Goal: Answer question/provide support: Share knowledge or assist other users

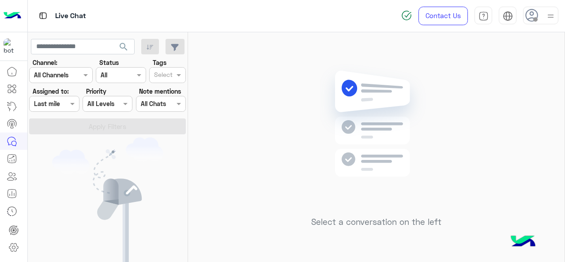
scroll to position [0, 0]
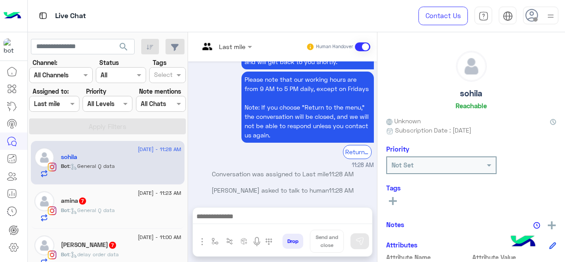
scroll to position [54, 0]
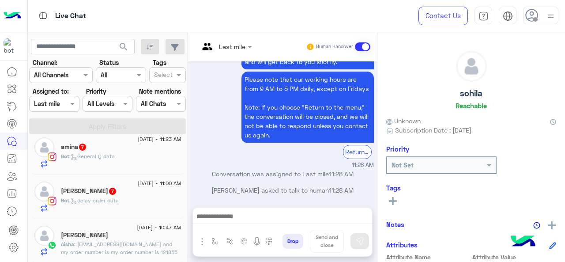
click at [120, 237] on div "Aisha Fahmy" at bounding box center [121, 235] width 120 height 9
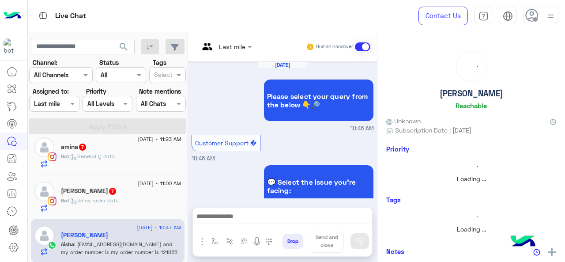
scroll to position [349, 0]
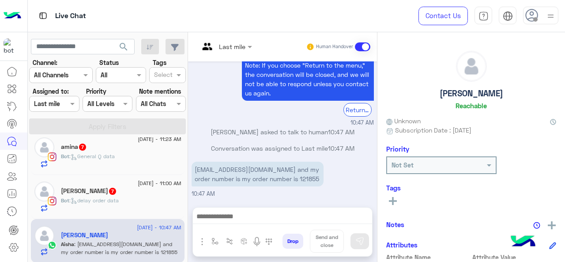
click at [236, 45] on div at bounding box center [226, 46] width 62 height 10
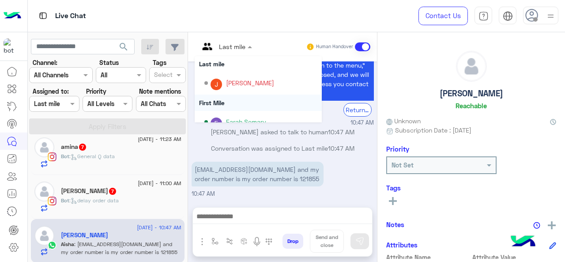
scroll to position [179, 0]
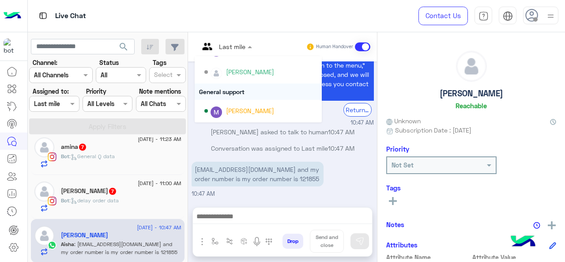
click at [232, 93] on div "General support" at bounding box center [258, 91] width 127 height 16
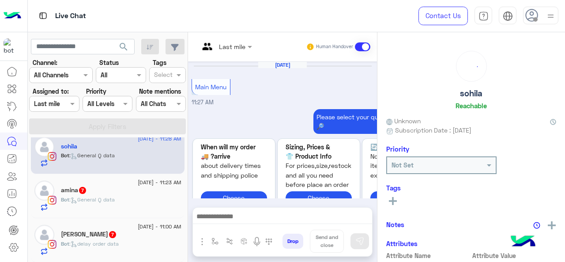
scroll to position [428, 0]
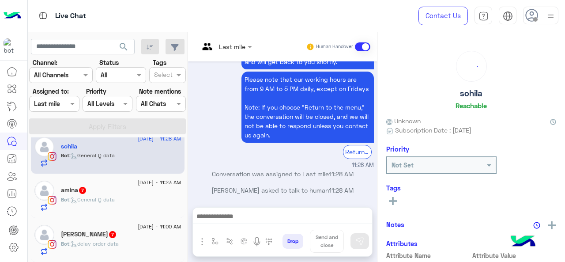
click at [101, 237] on h5 "Reham ElDesoki 7" at bounding box center [89, 233] width 56 height 7
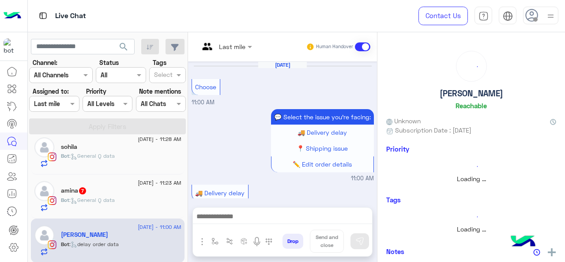
scroll to position [383, 0]
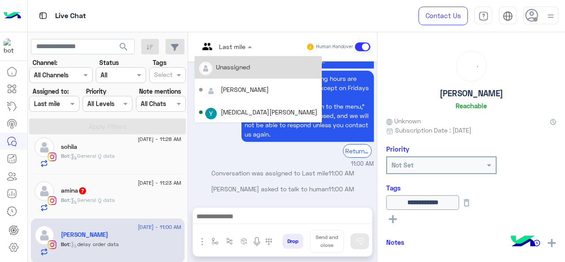
click at [237, 48] on div at bounding box center [226, 46] width 62 height 10
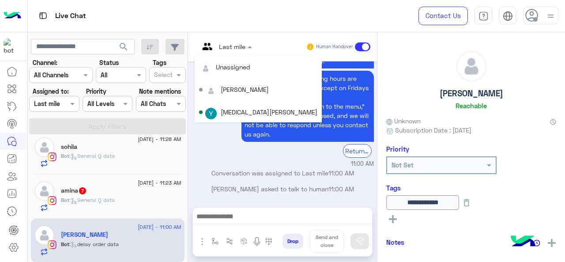
scroll to position [179, 0]
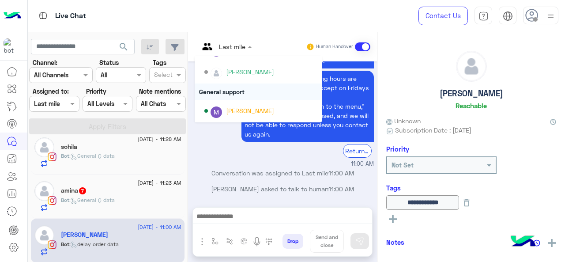
click at [231, 92] on div "General support" at bounding box center [258, 91] width 127 height 16
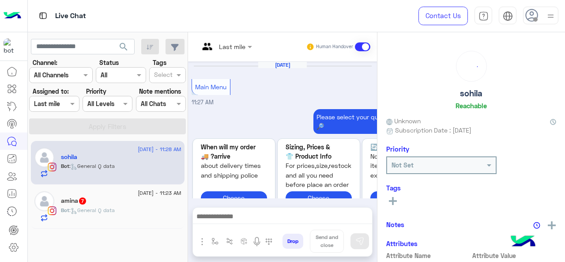
scroll to position [428, 0]
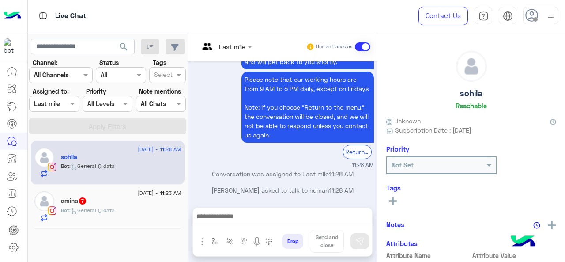
click at [103, 208] on span ": General Q data" at bounding box center [91, 209] width 45 height 7
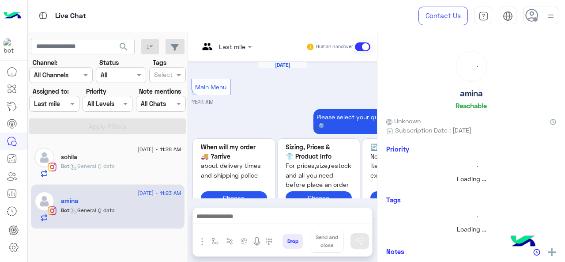
scroll to position [465, 0]
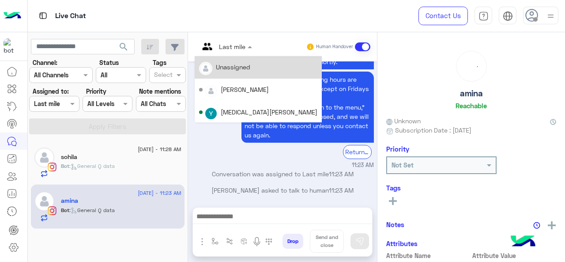
click at [230, 48] on div at bounding box center [226, 46] width 62 height 10
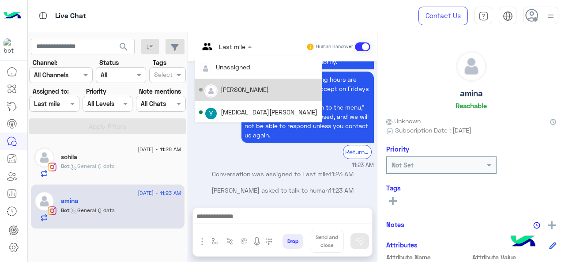
scroll to position [179, 0]
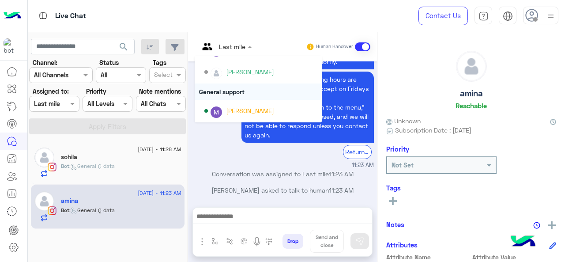
click at [233, 90] on div "General support" at bounding box center [258, 91] width 127 height 16
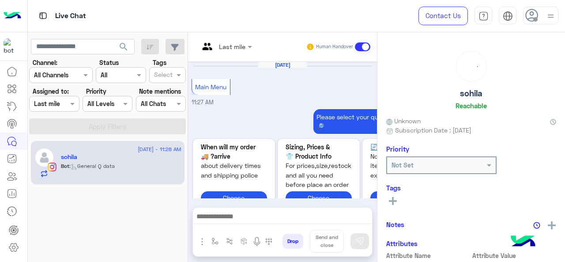
scroll to position [428, 0]
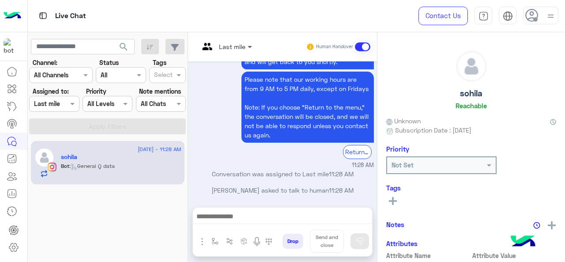
drag, startPoint x: 244, startPoint y: 44, endPoint x: 247, endPoint y: 50, distance: 6.9
click at [244, 43] on div at bounding box center [226, 46] width 62 height 10
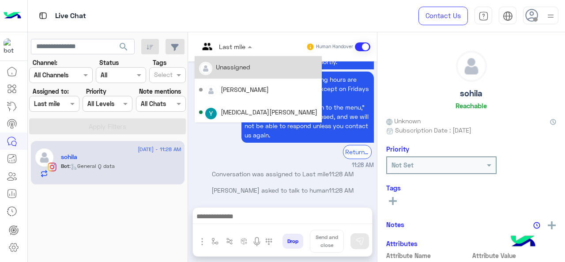
scroll to position [179, 0]
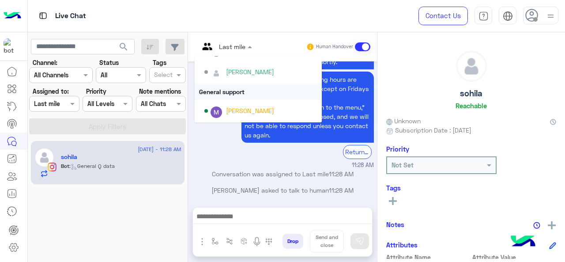
click at [234, 95] on div "General support" at bounding box center [258, 91] width 127 height 16
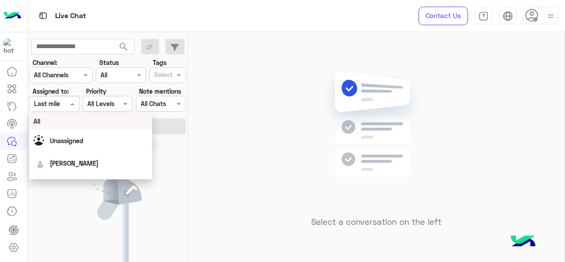
click at [62, 103] on div at bounding box center [54, 103] width 49 height 10
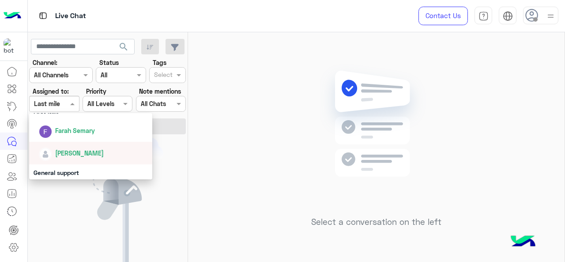
scroll to position [172, 0]
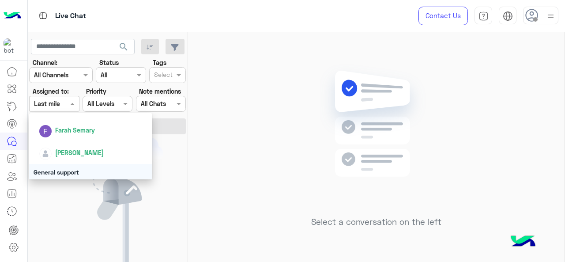
click at [66, 166] on div "General support" at bounding box center [91, 172] width 124 height 16
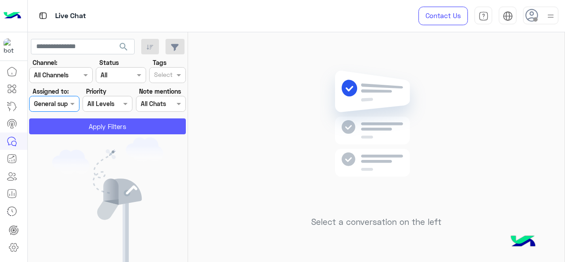
click at [97, 125] on button "Apply Filters" at bounding box center [107, 126] width 157 height 16
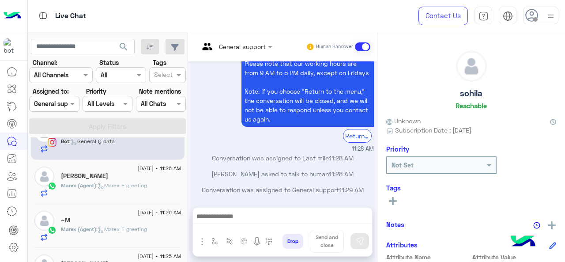
scroll to position [0, 0]
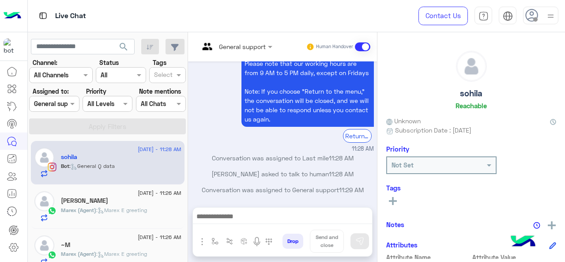
click at [61, 107] on div at bounding box center [54, 103] width 49 height 10
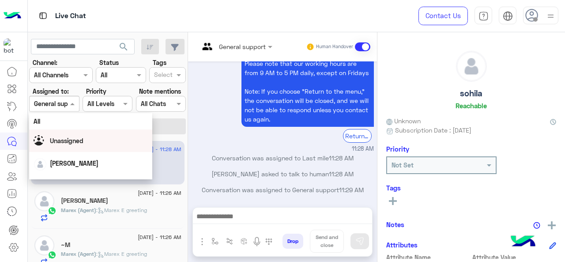
scroll to position [195, 0]
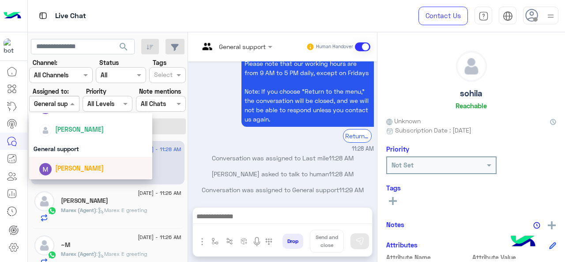
click at [76, 166] on span "Marex George" at bounding box center [79, 167] width 49 height 7
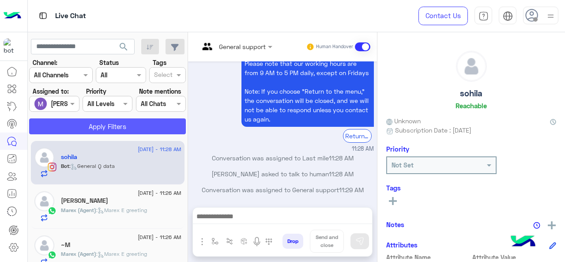
click at [78, 121] on button "Apply Filters" at bounding box center [107, 126] width 157 height 16
